Goal: Task Accomplishment & Management: Use online tool/utility

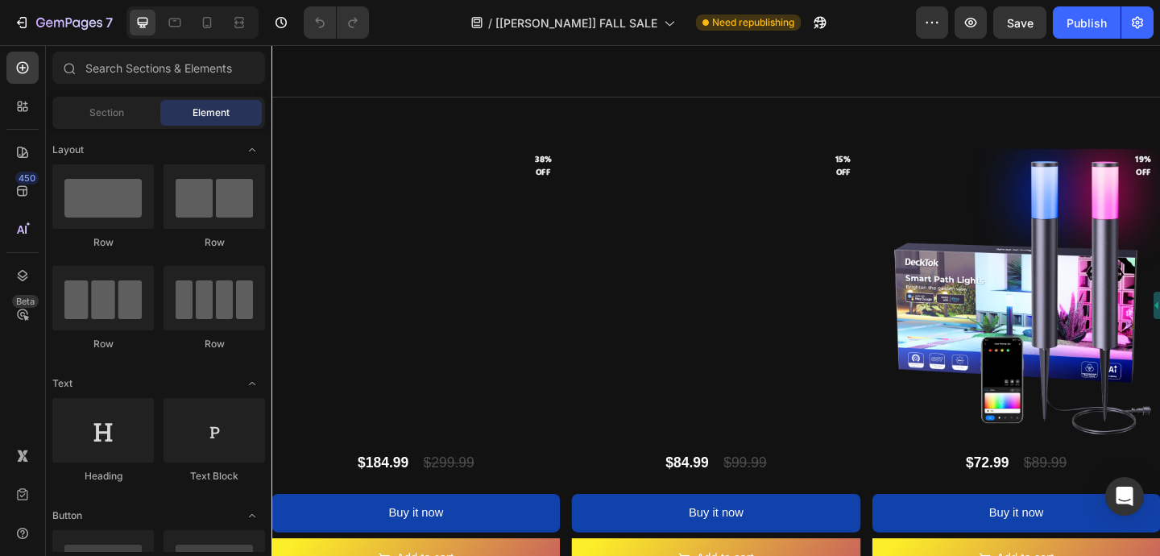
scroll to position [1326, 0]
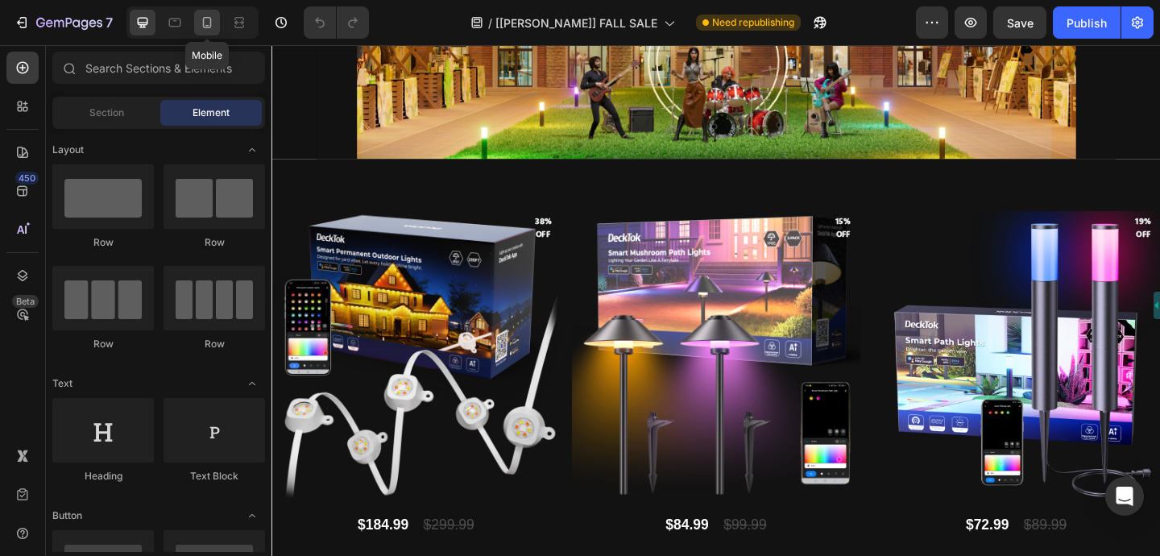
click at [216, 25] on div at bounding box center [207, 23] width 26 height 26
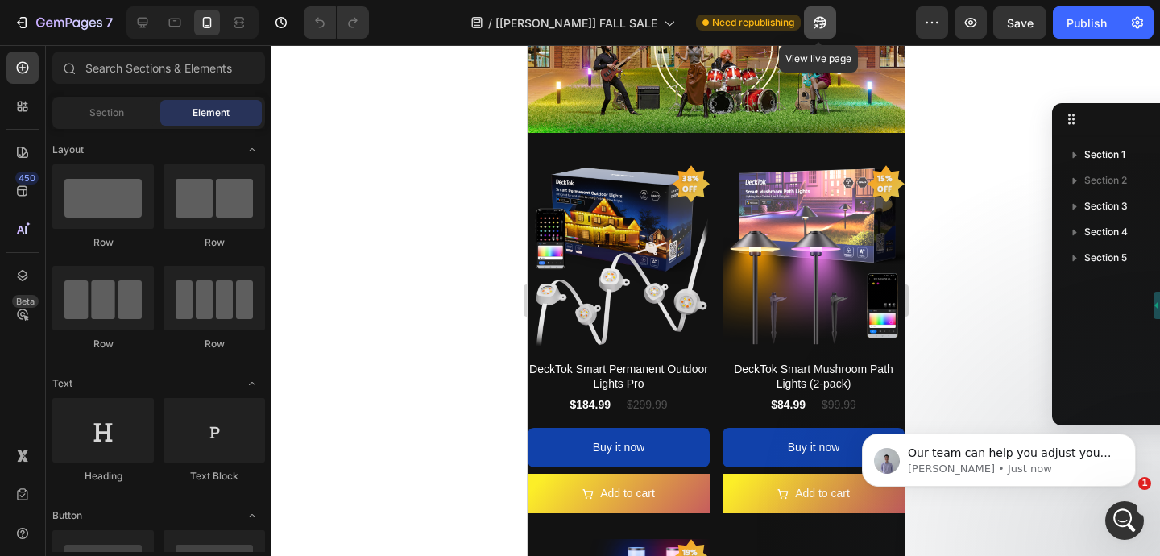
click at [821, 25] on icon "button" at bounding box center [820, 22] width 16 height 16
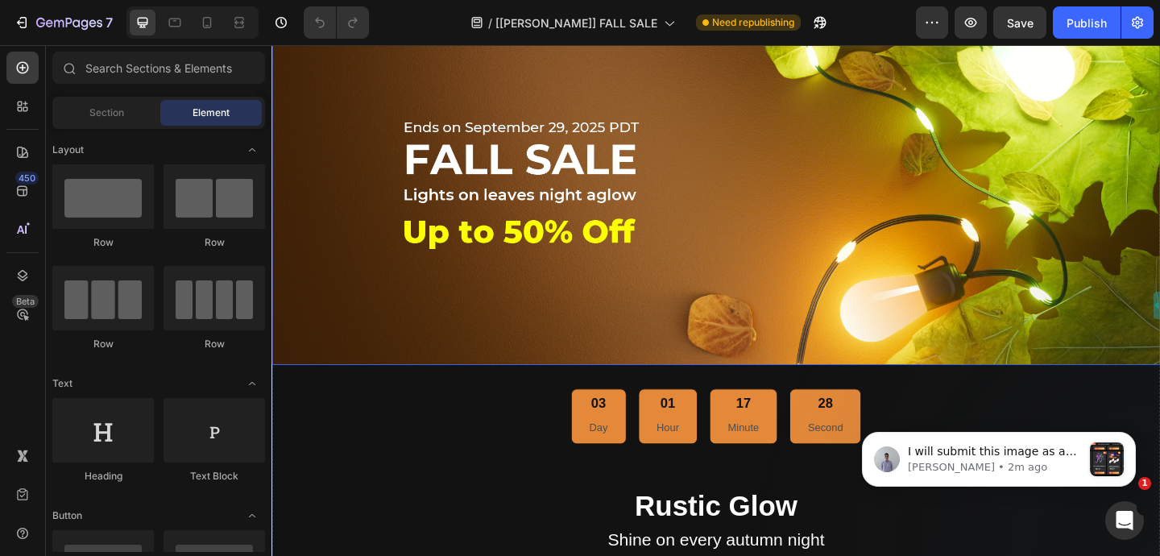
scroll to position [1363, 0]
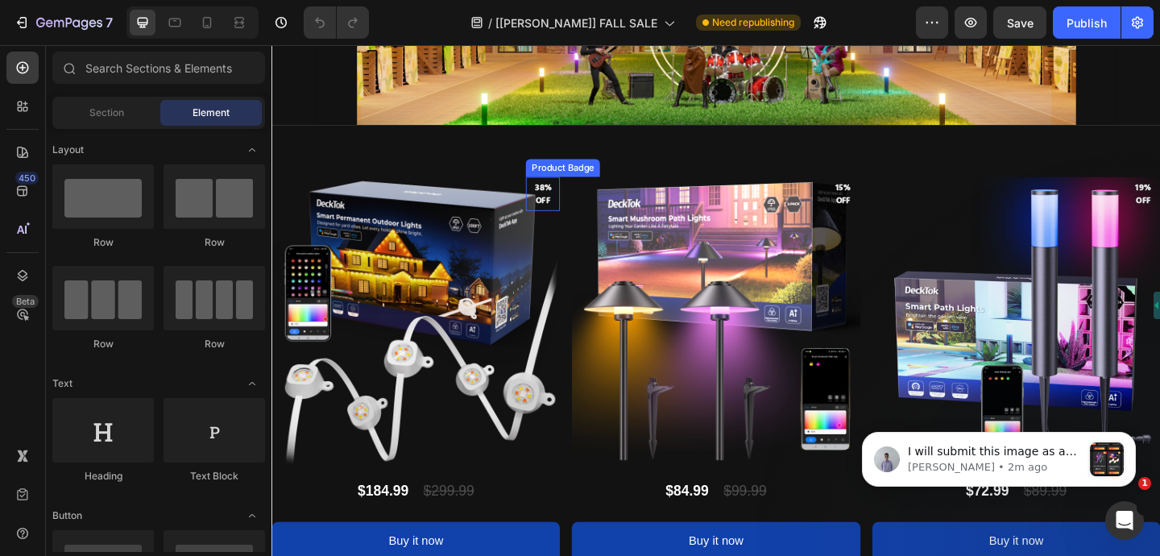
click at [573, 181] on div "Product Badge" at bounding box center [588, 179] width 74 height 14
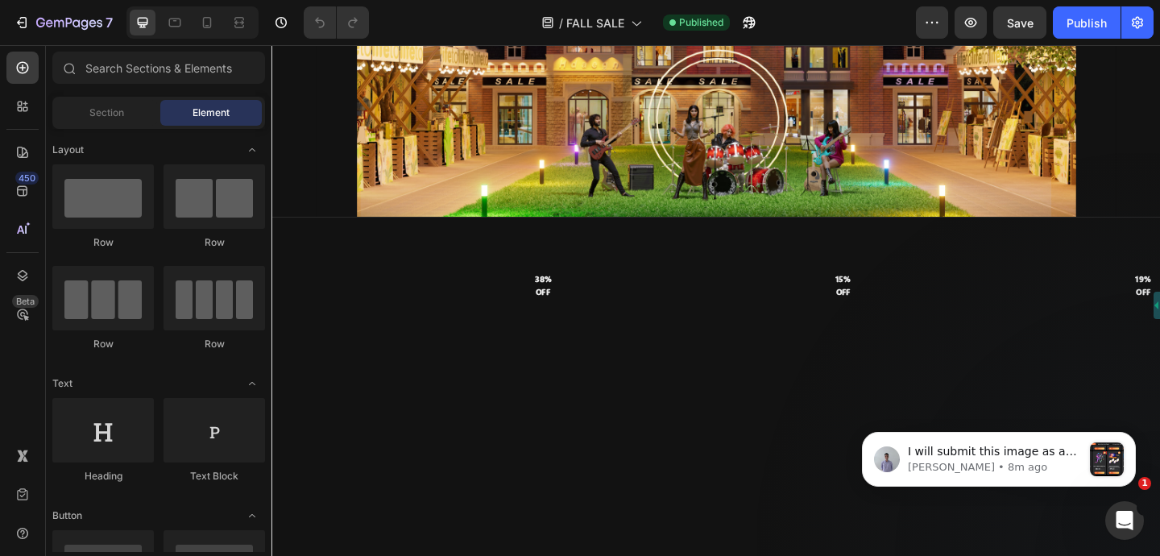
scroll to position [1338, 0]
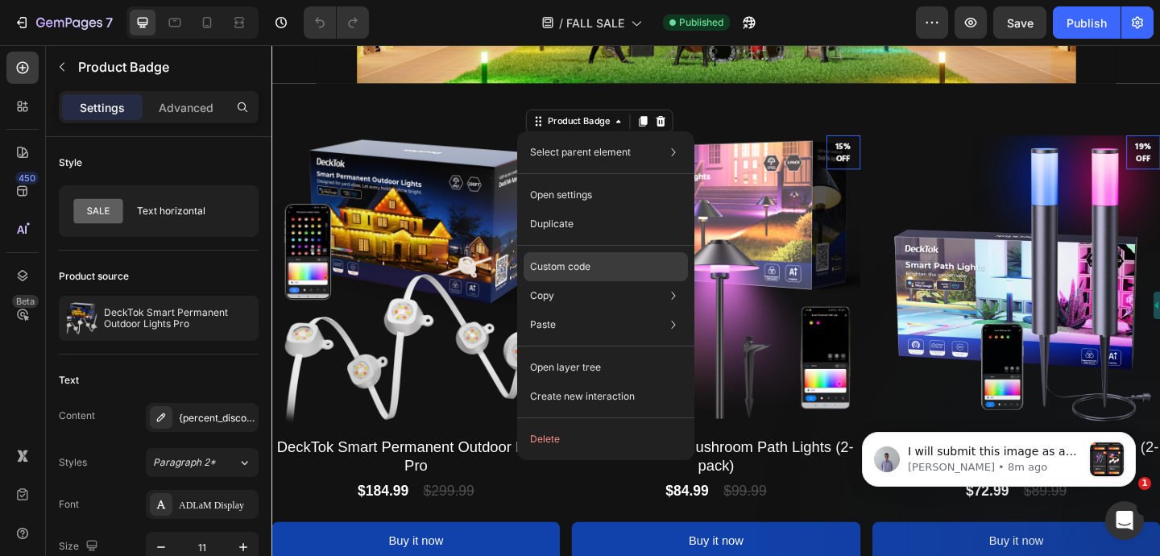
click at [570, 265] on p "Custom code" at bounding box center [560, 266] width 60 height 14
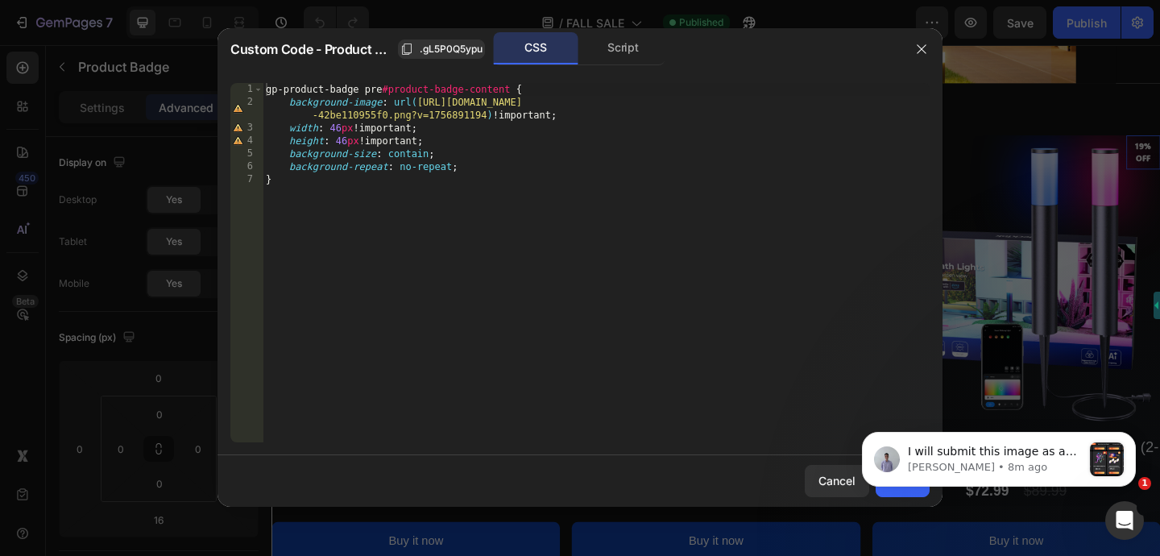
type textarea "background-image: url(https://cdn.shopify.com/s/files/1/0512/3489/8105/files/26…"
drag, startPoint x: 418, startPoint y: 101, endPoint x: 484, endPoint y: 115, distance: 67.6
click at [484, 115] on div "gp-product-badge pre #product-badge-content { background-image : url( https://c…" at bounding box center [596, 275] width 667 height 385
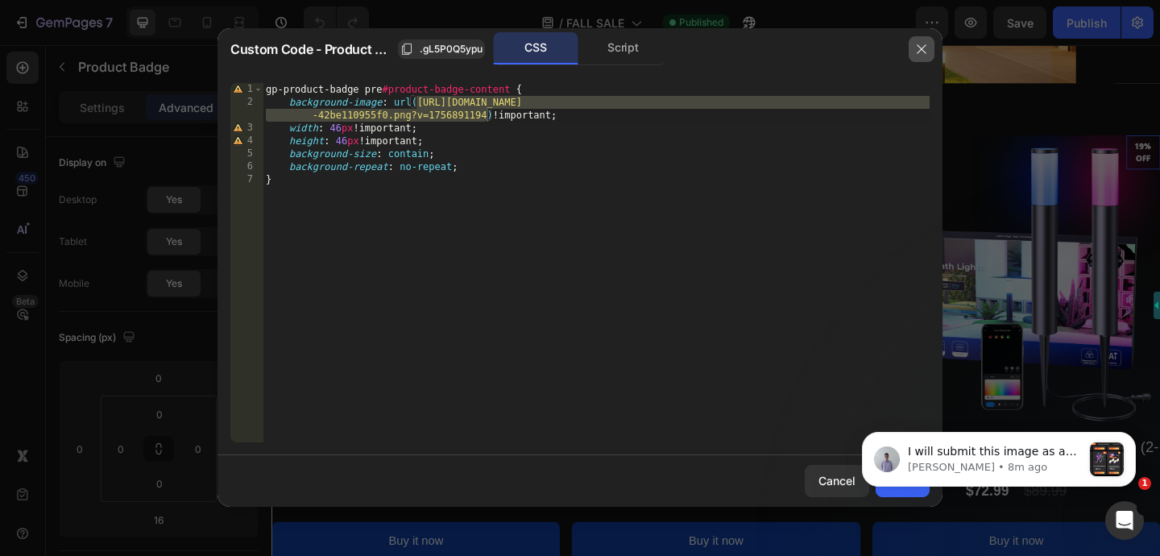
click at [924, 43] on icon "button" at bounding box center [921, 49] width 13 height 13
